Goal: Communication & Community: Answer question/provide support

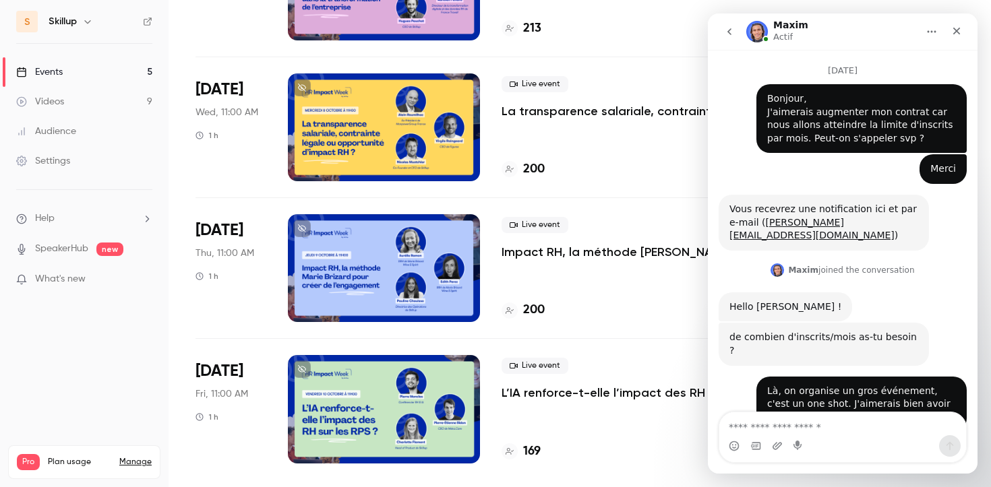
scroll to position [618, 0]
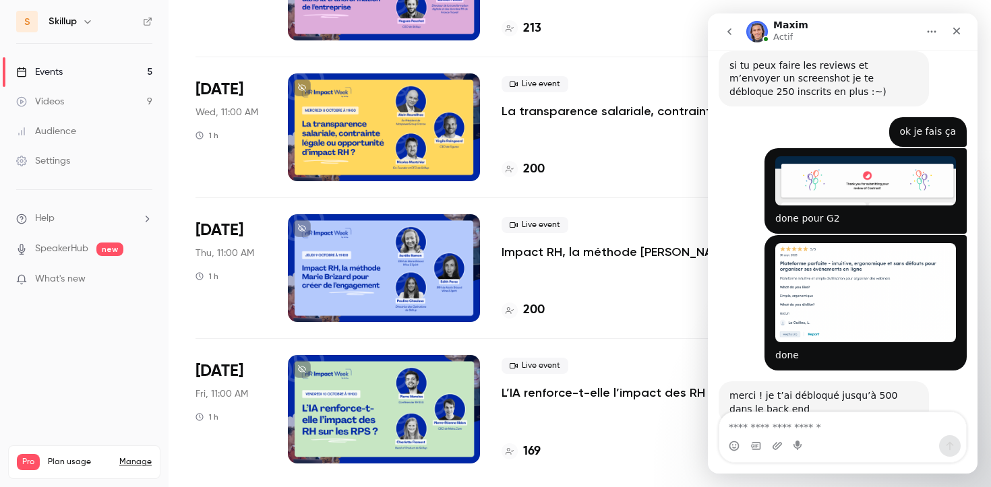
click at [818, 424] on textarea "Envoyer un message..." at bounding box center [842, 424] width 247 height 23
type textarea "********"
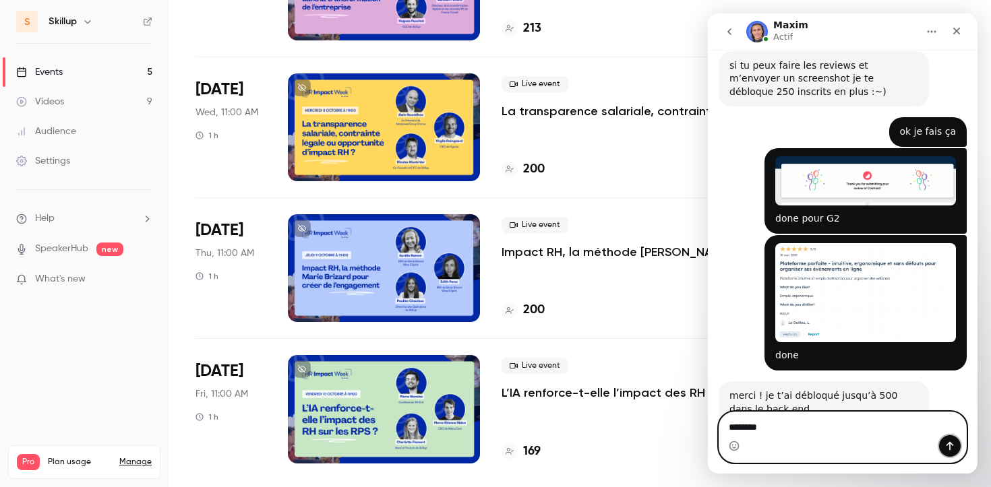
click at [949, 446] on icon "Envoyer un message…" at bounding box center [949, 446] width 7 height 9
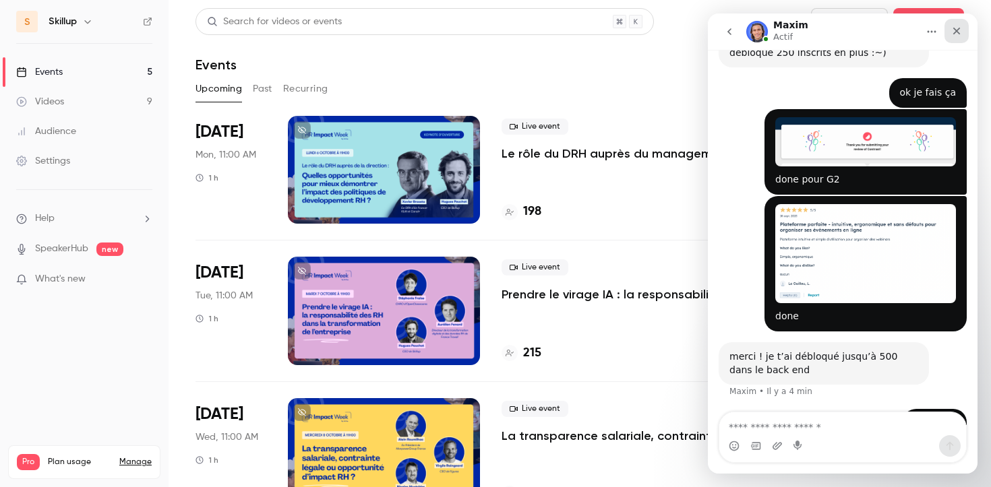
scroll to position [659, 0]
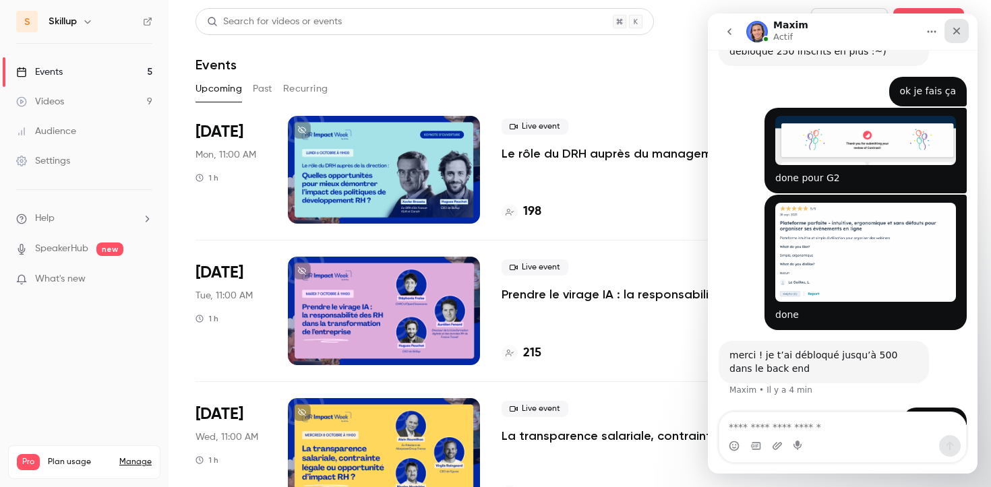
click at [952, 32] on icon "Fermer" at bounding box center [956, 31] width 11 height 11
